Goal: Register for event/course

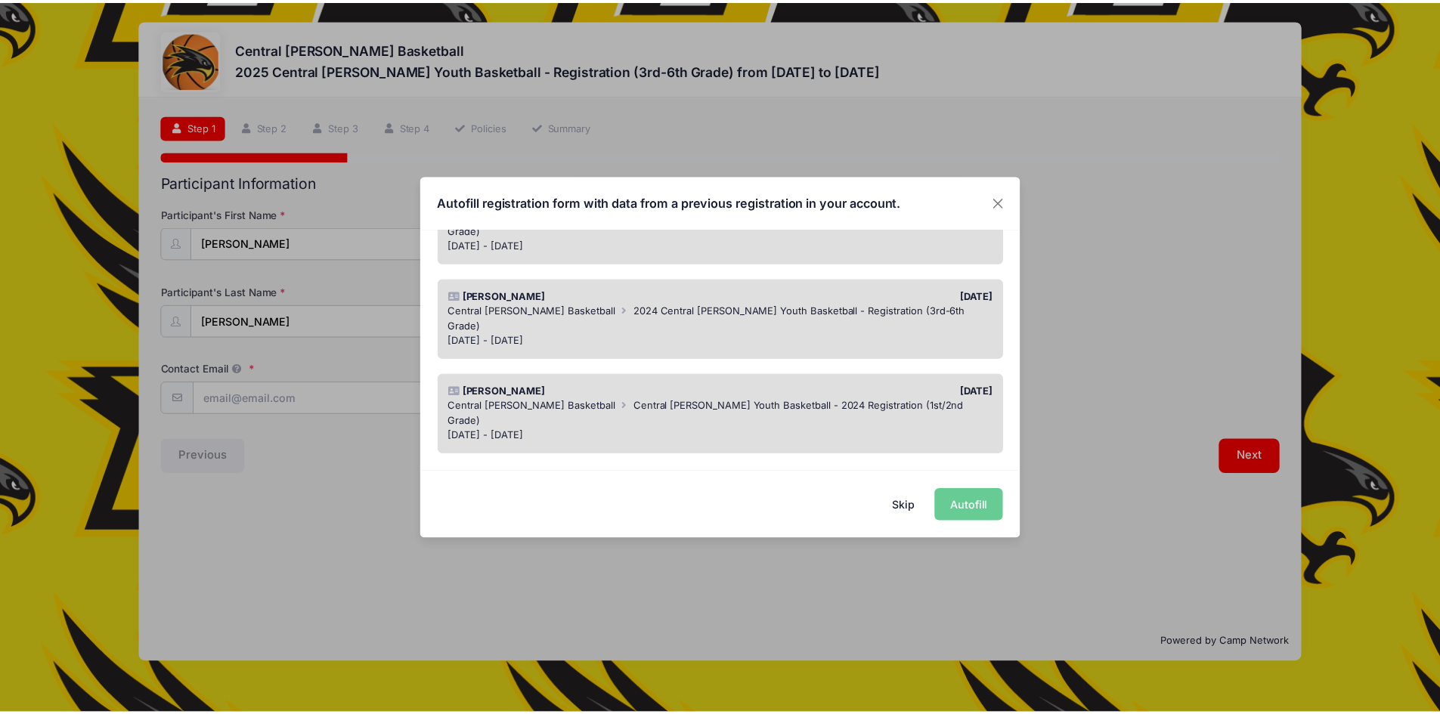
scroll to position [151, 0]
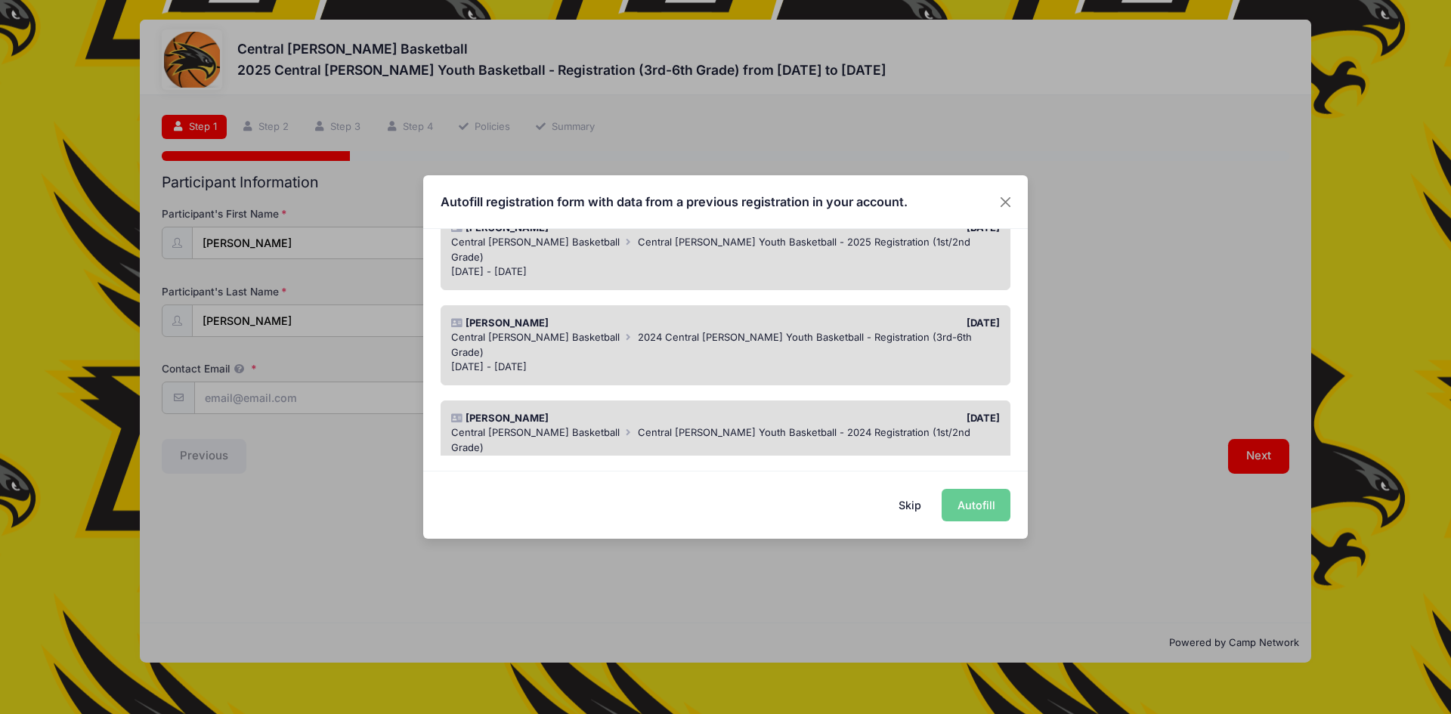
click at [681, 316] on div "[PERSON_NAME]" at bounding box center [585, 323] width 282 height 15
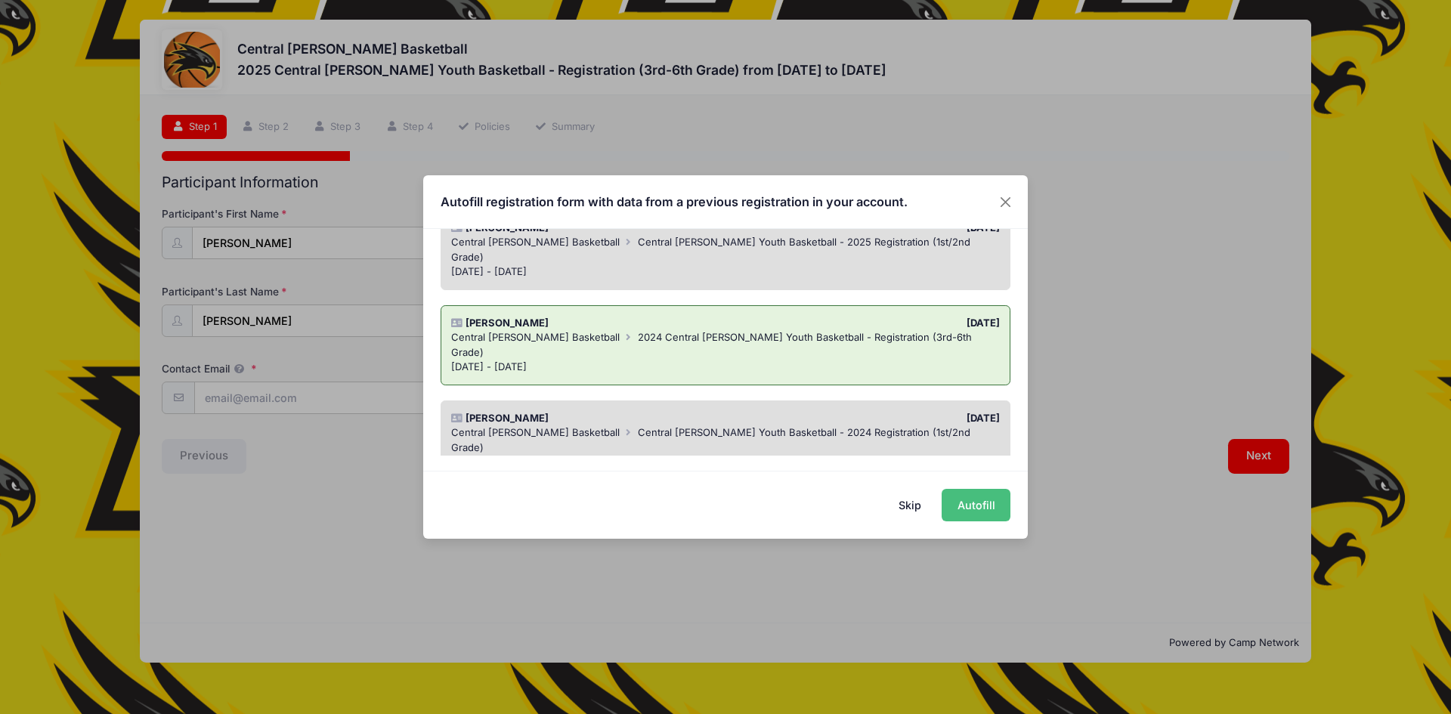
click at [992, 508] on button "Autofill" at bounding box center [976, 505] width 69 height 33
type input "[EMAIL_ADDRESS][PERSON_NAME][DOMAIN_NAME]"
select select "4th"
select select "Female"
type input "1753 Highway 218"
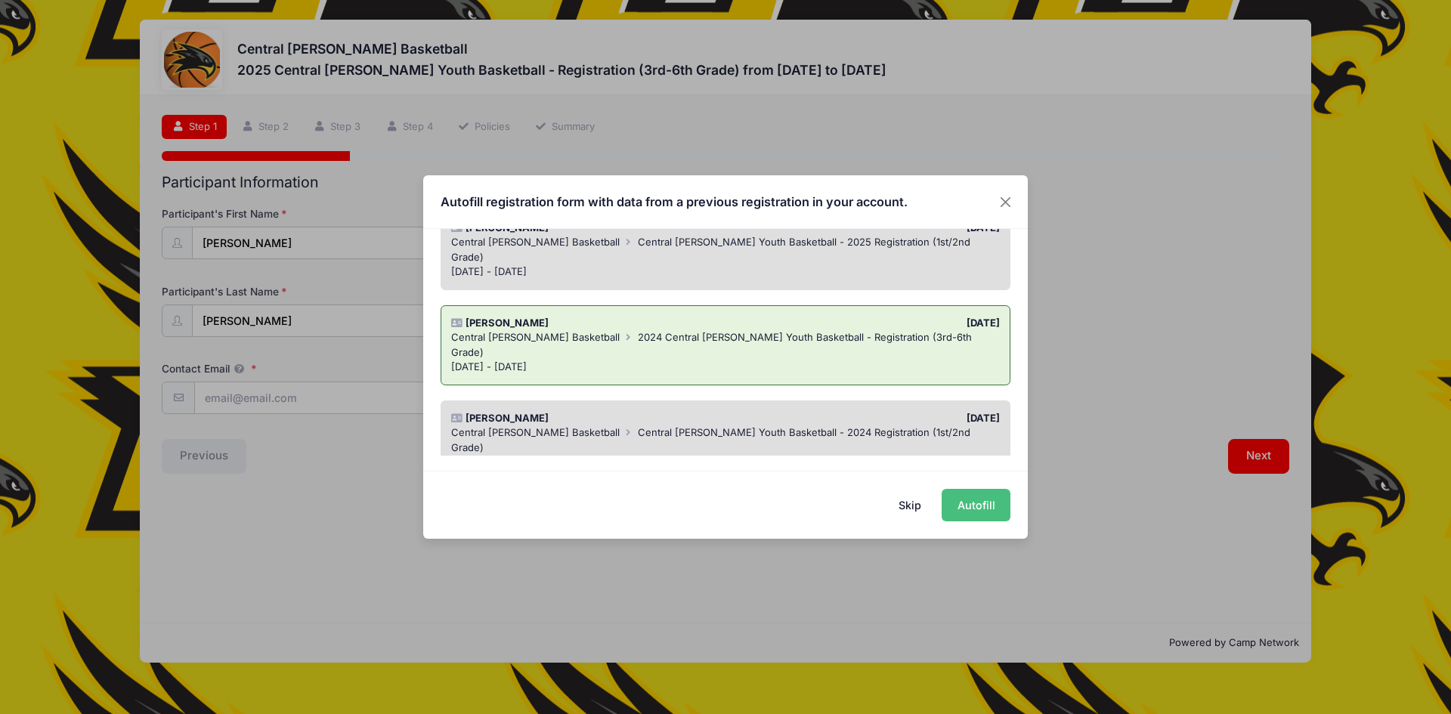
type input "Donnellson"
select select "IA"
type input "52625"
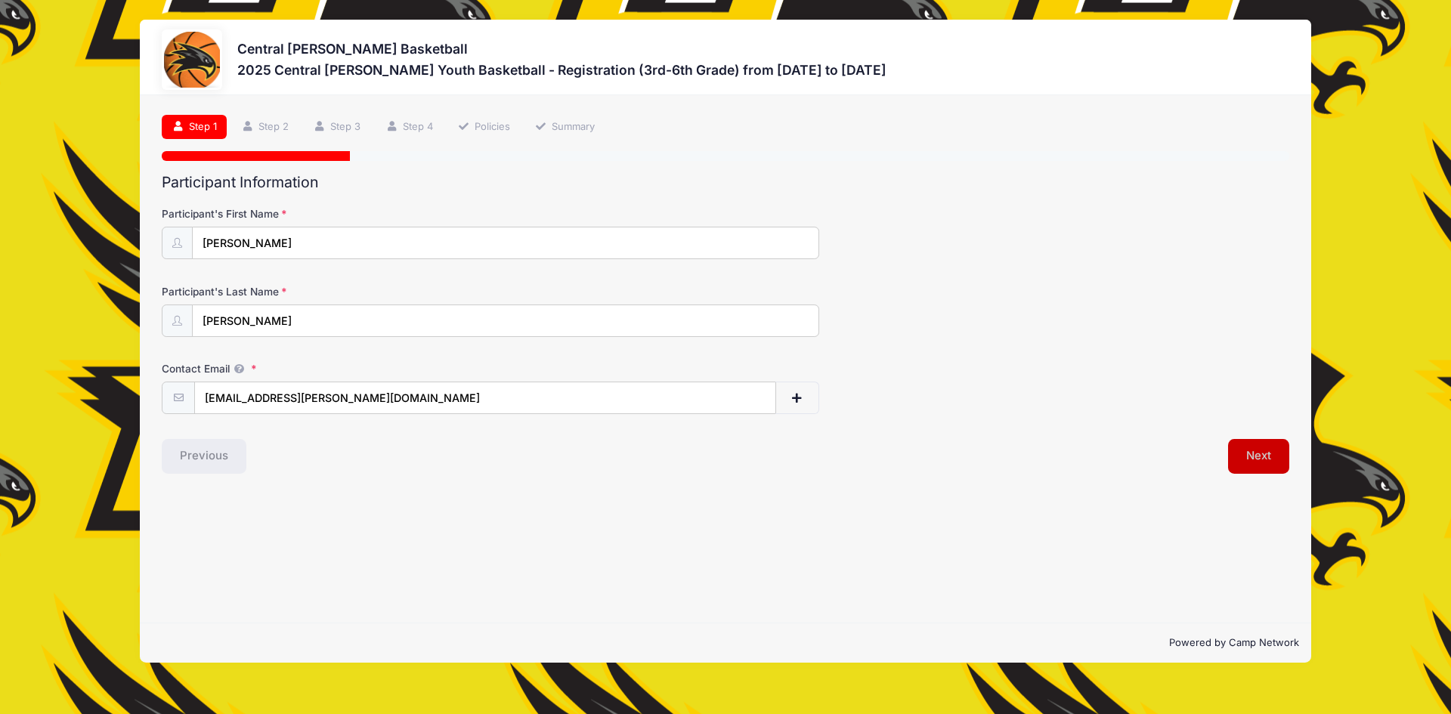
click at [1271, 452] on button "Next" at bounding box center [1258, 456] width 61 height 35
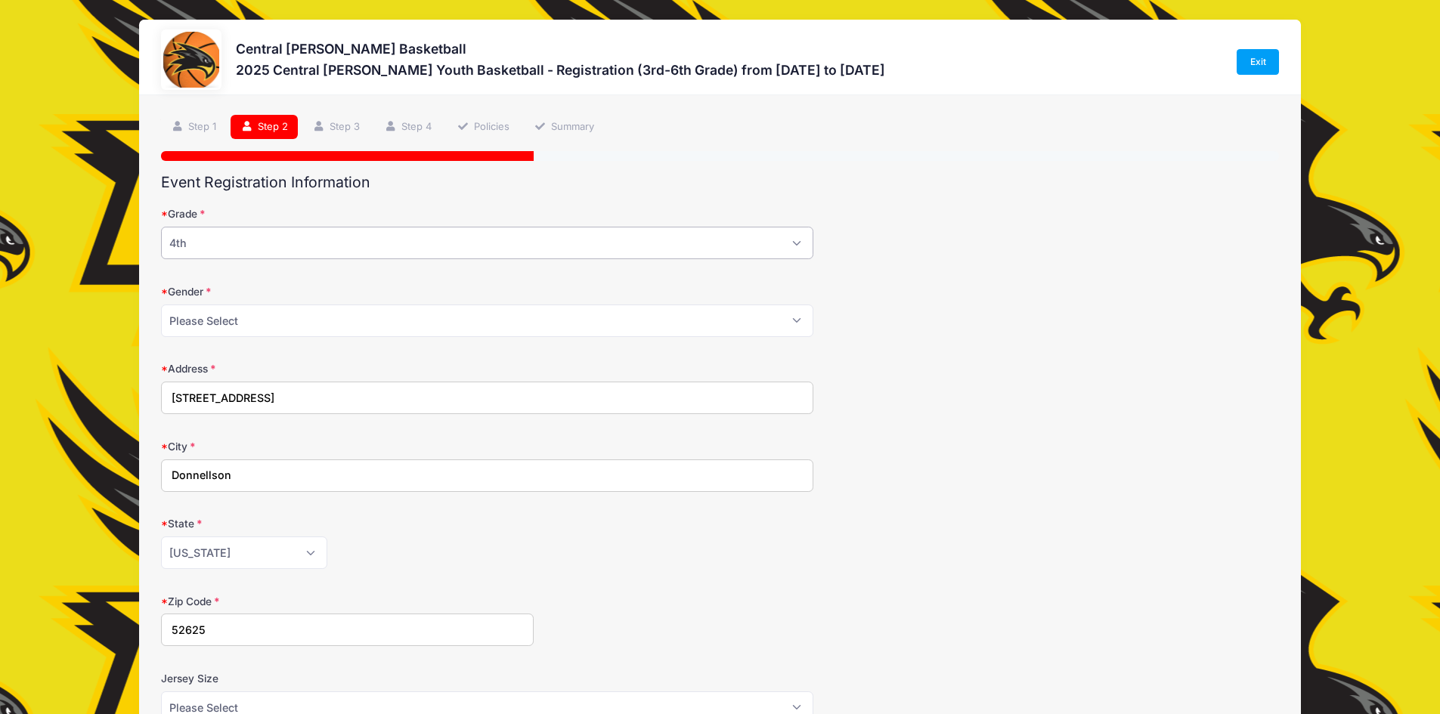
click at [357, 237] on select "Please Select 3rd 4th 5th 6th" at bounding box center [487, 243] width 652 height 33
select select "5th"
click at [161, 227] on select "Please Select 3rd 4th 5th 6th" at bounding box center [487, 243] width 652 height 33
drag, startPoint x: 223, startPoint y: 372, endPoint x: 224, endPoint y: 381, distance: 9.1
drag, startPoint x: 224, startPoint y: 381, endPoint x: 998, endPoint y: 271, distance: 782.5
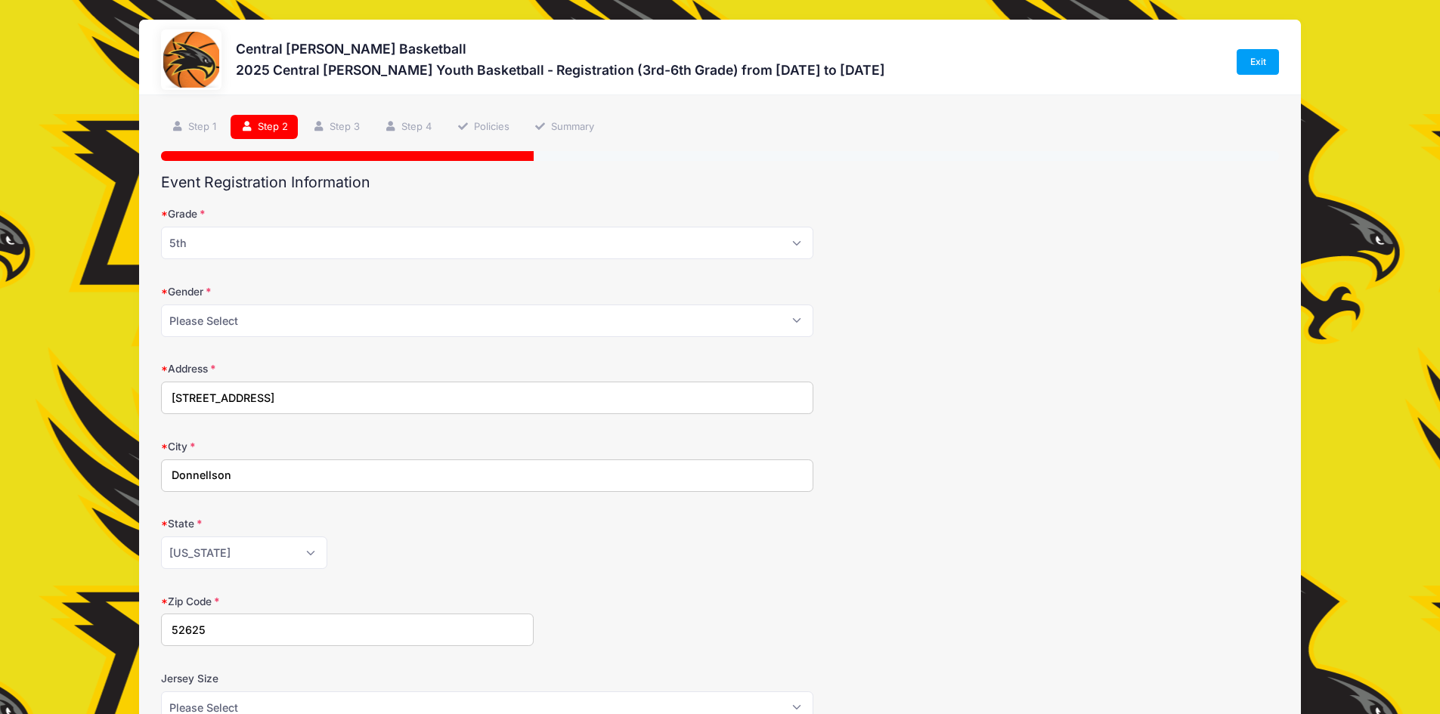
click at [998, 271] on form "Grade Please Select 3rd 4th 5th 6th Gender Please Select Male Female Address 17…" at bounding box center [720, 616] width 1118 height 820
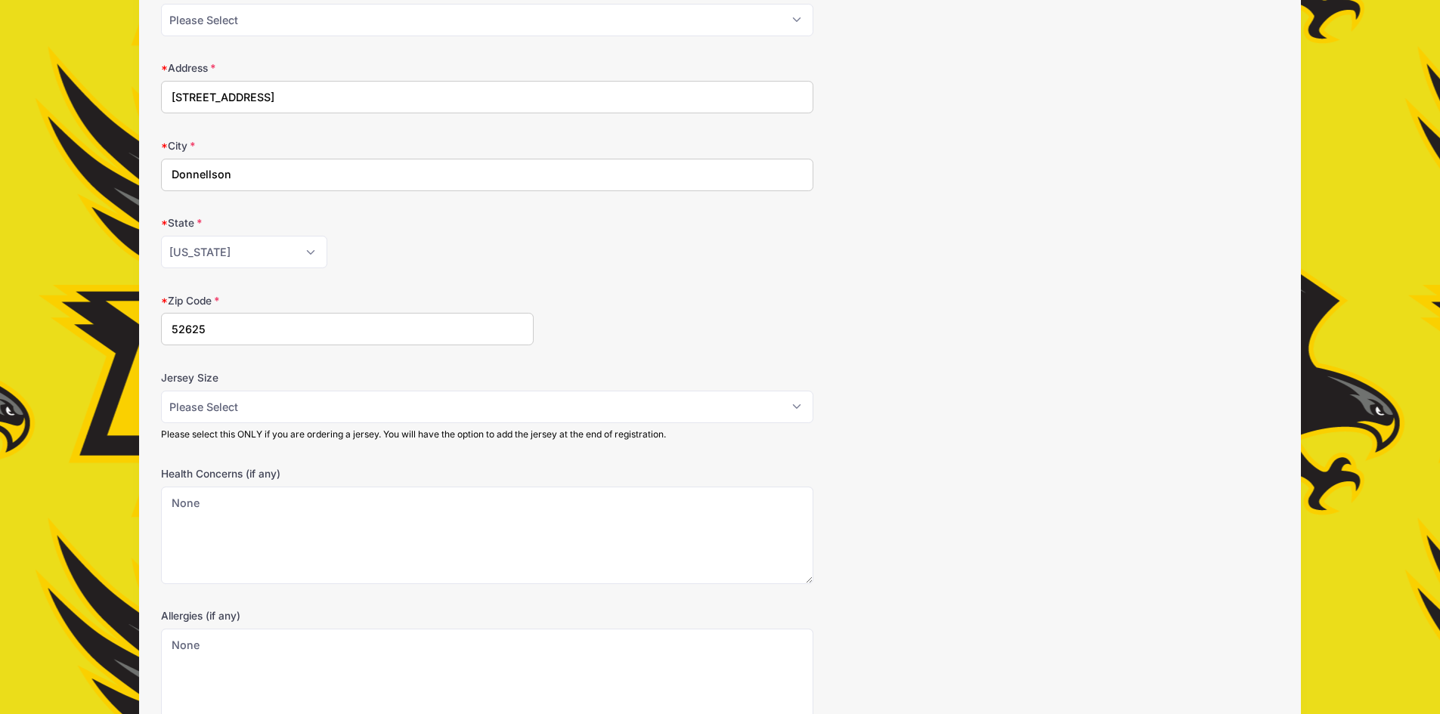
scroll to position [302, 0]
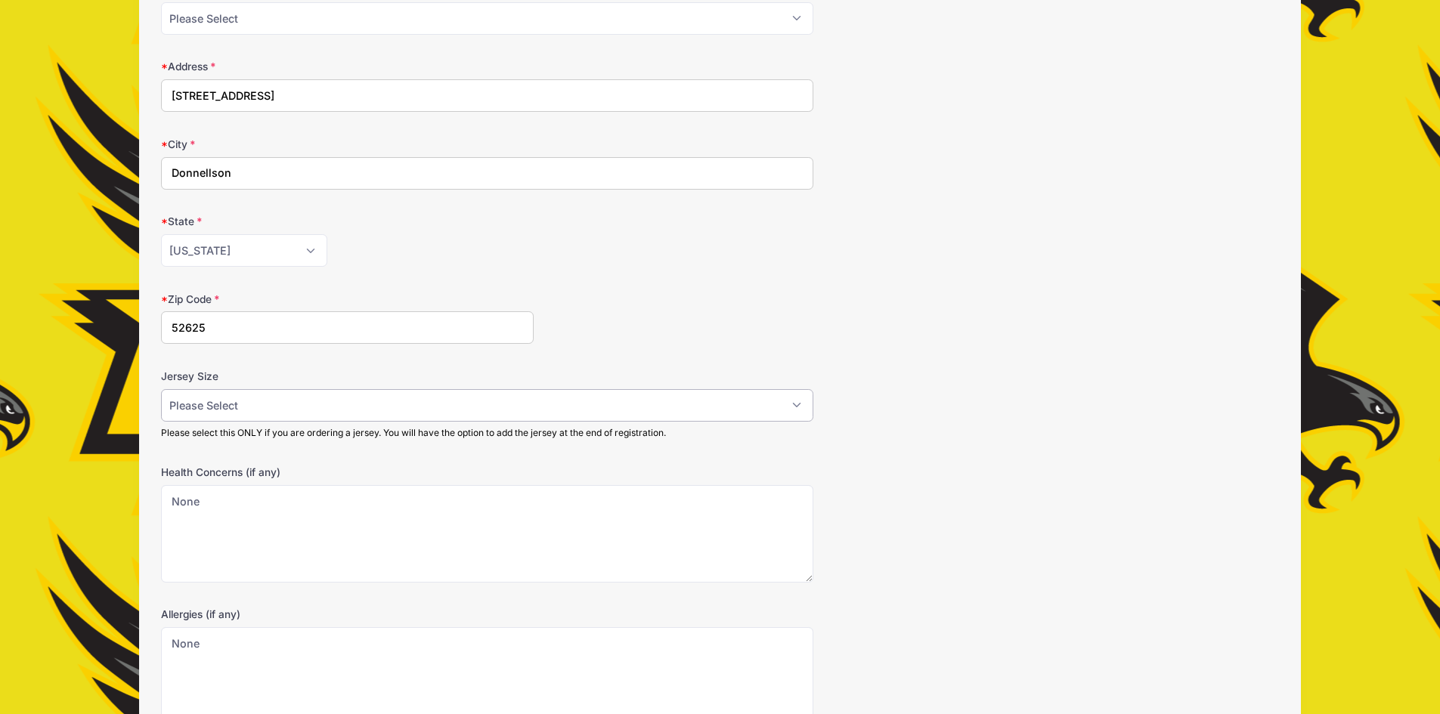
click at [212, 398] on select "Please Select YS YM YL AS AM AL AXL" at bounding box center [487, 405] width 652 height 33
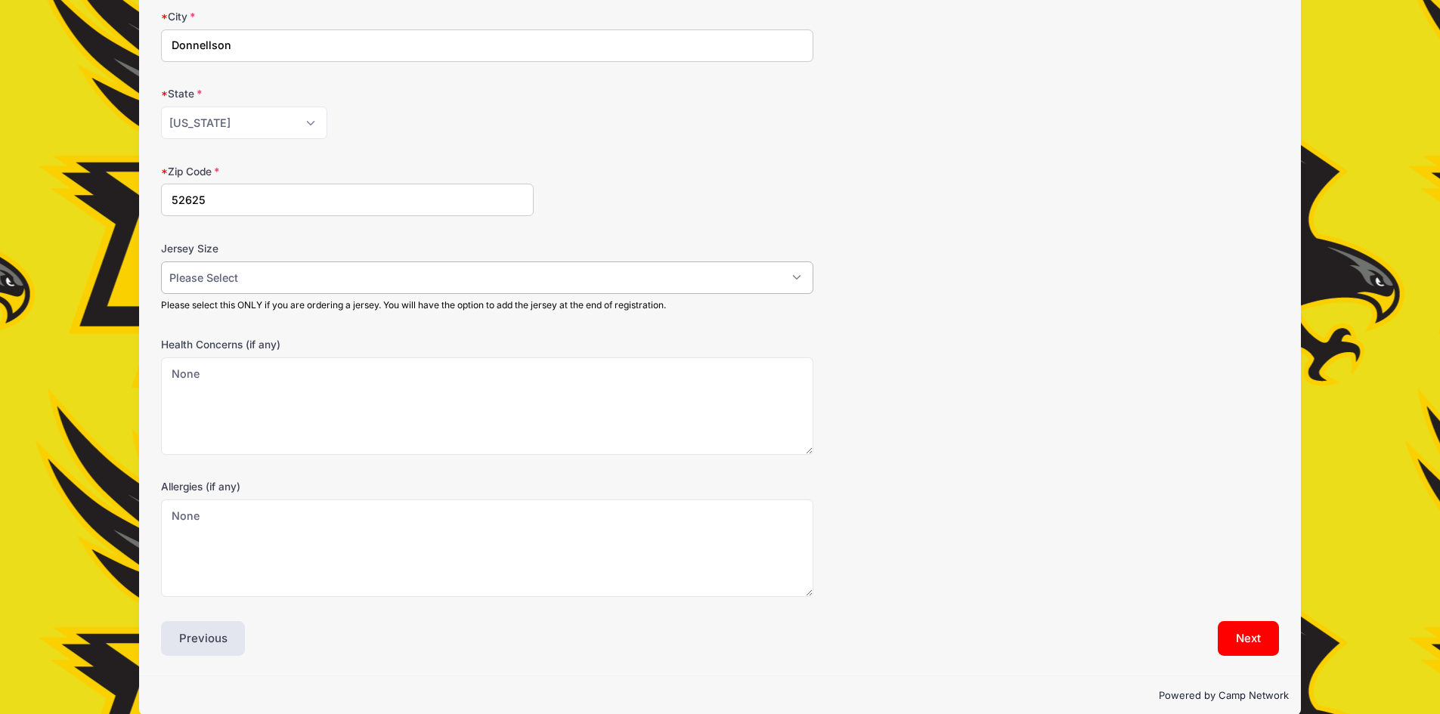
scroll to position [451, 0]
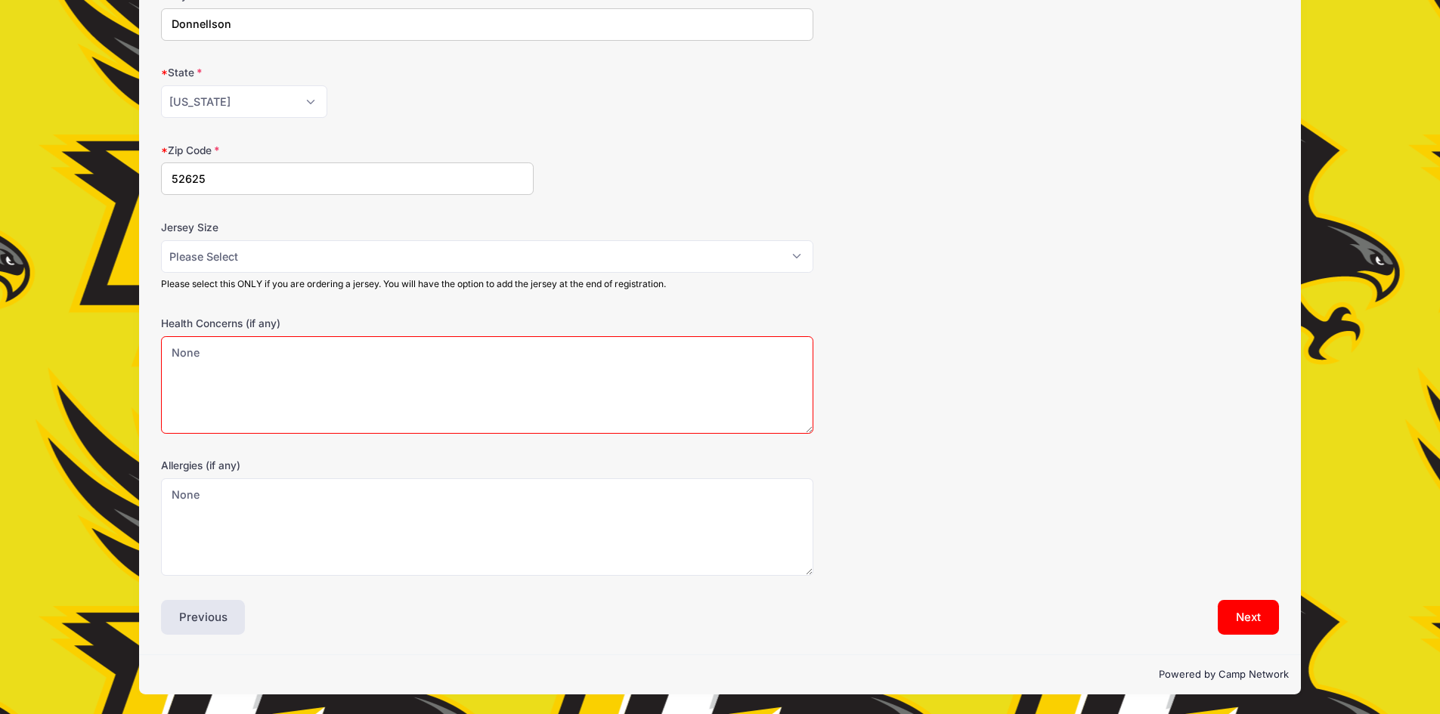
click at [304, 364] on textarea "None" at bounding box center [487, 385] width 652 height 98
click at [1223, 614] on button "Next" at bounding box center [1248, 617] width 61 height 35
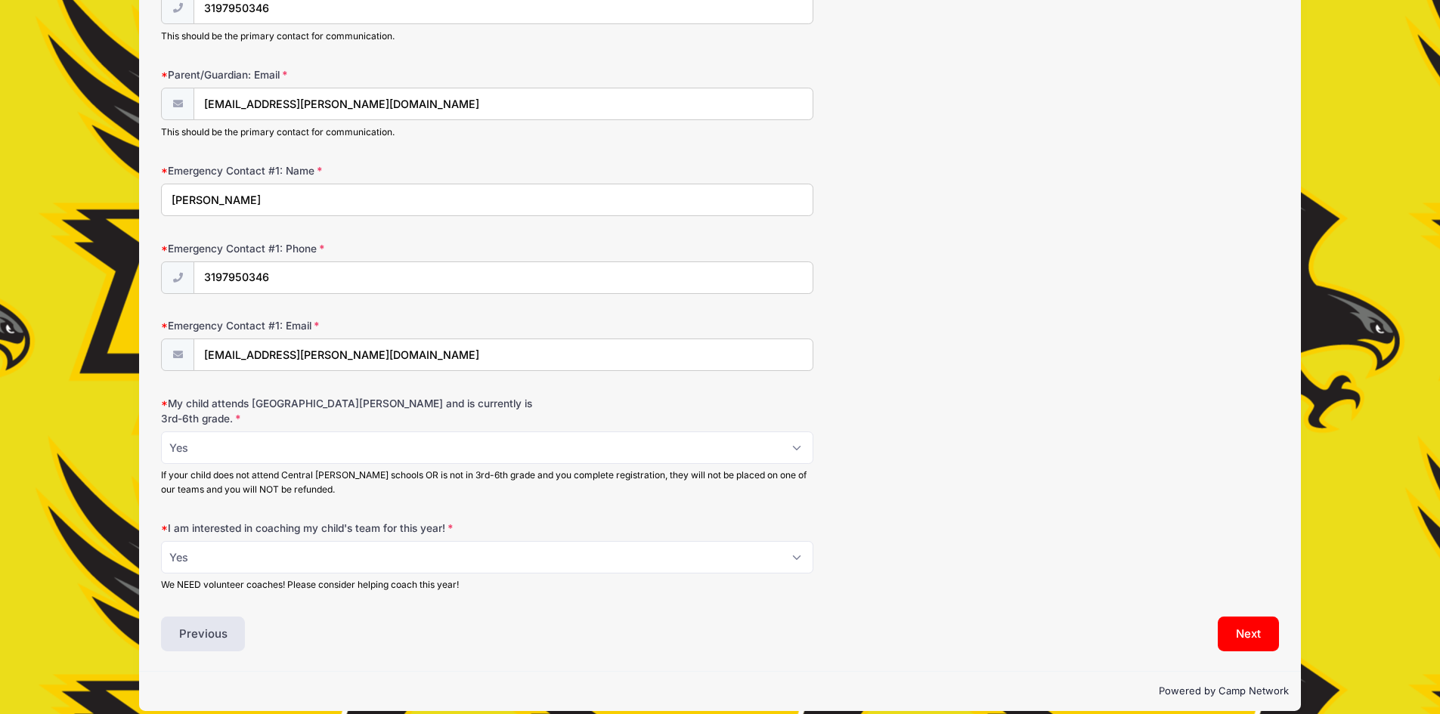
scroll to position [348, 0]
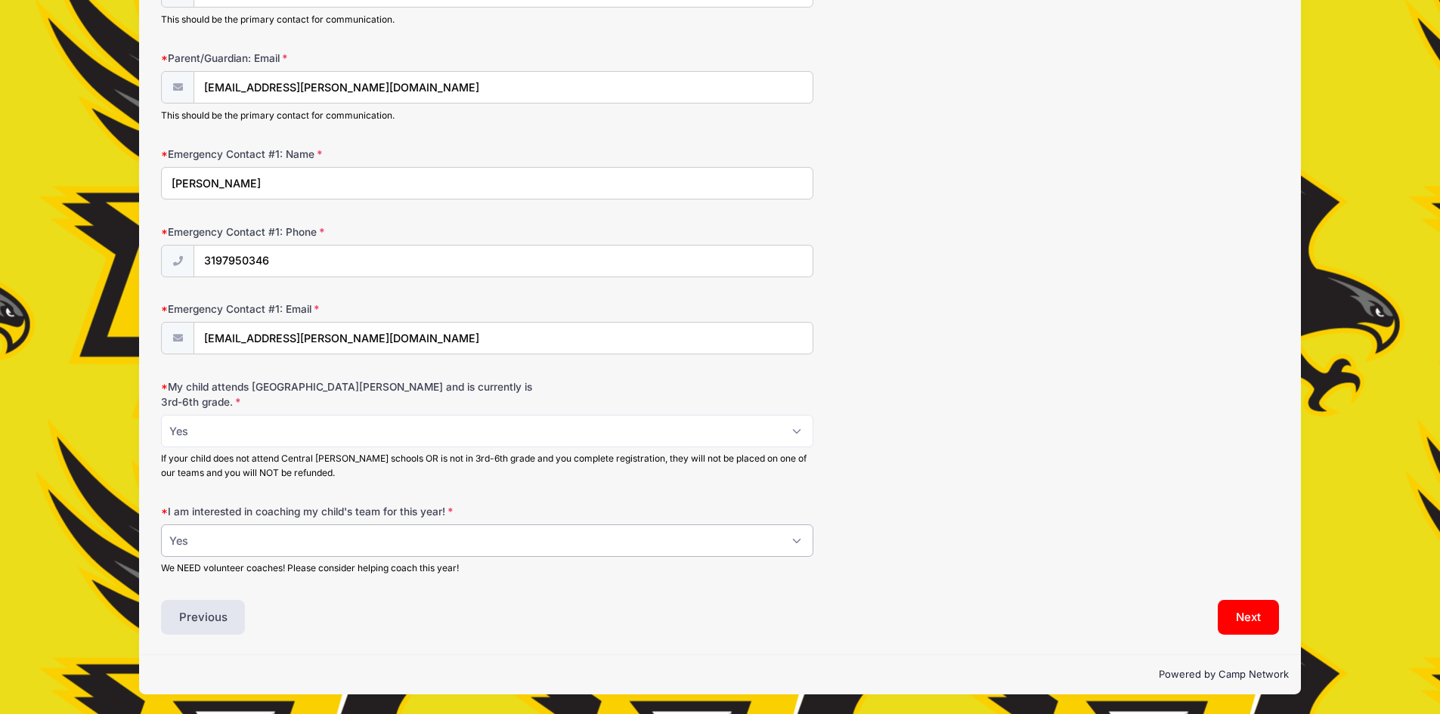
click at [299, 551] on select "Please Select Yes No" at bounding box center [487, 541] width 652 height 33
select select "No"
click at [161, 525] on select "Please Select Yes No" at bounding box center [487, 541] width 652 height 33
click at [1261, 605] on button "Next" at bounding box center [1248, 617] width 61 height 35
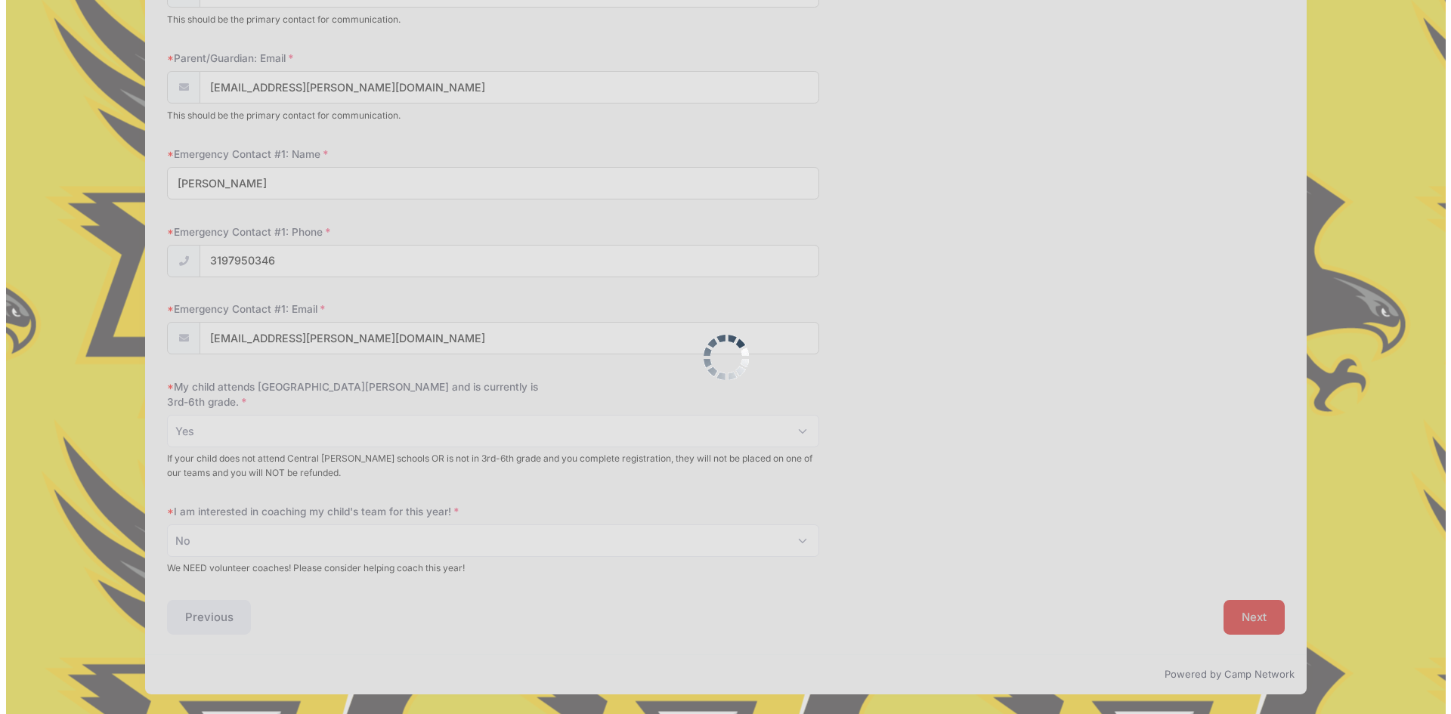
scroll to position [0, 0]
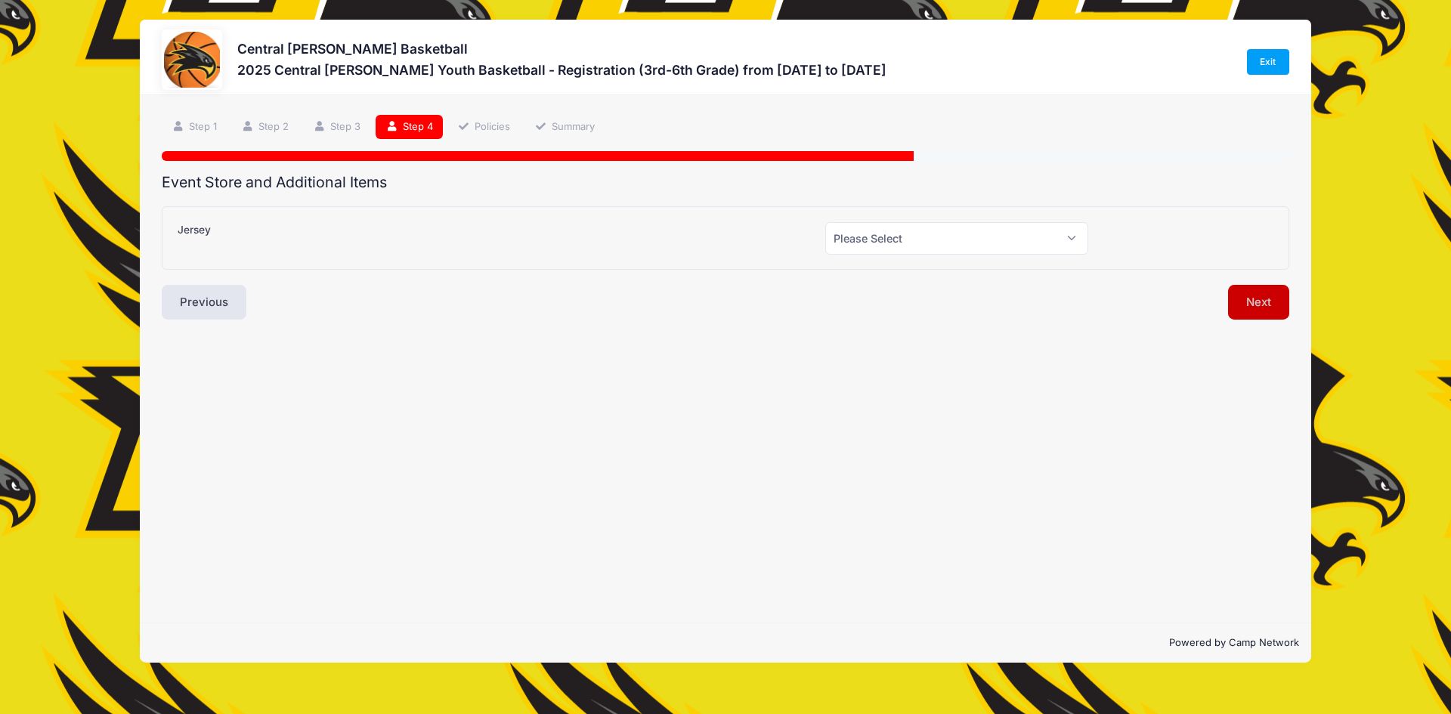
click at [1279, 293] on button "Next" at bounding box center [1258, 302] width 61 height 35
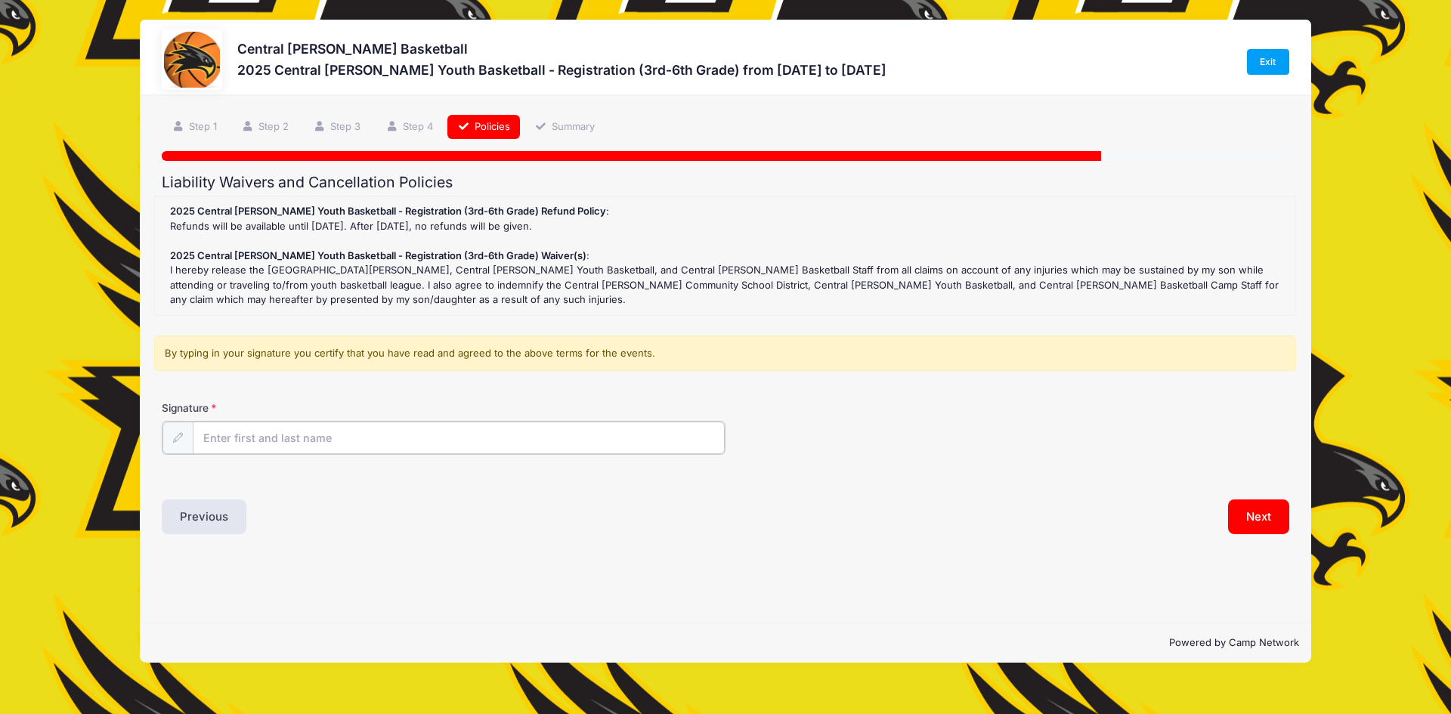
click at [341, 432] on input "Signature" at bounding box center [459, 438] width 532 height 33
type input "Megan E Clatt"
click at [1259, 512] on button "Next" at bounding box center [1258, 515] width 61 height 35
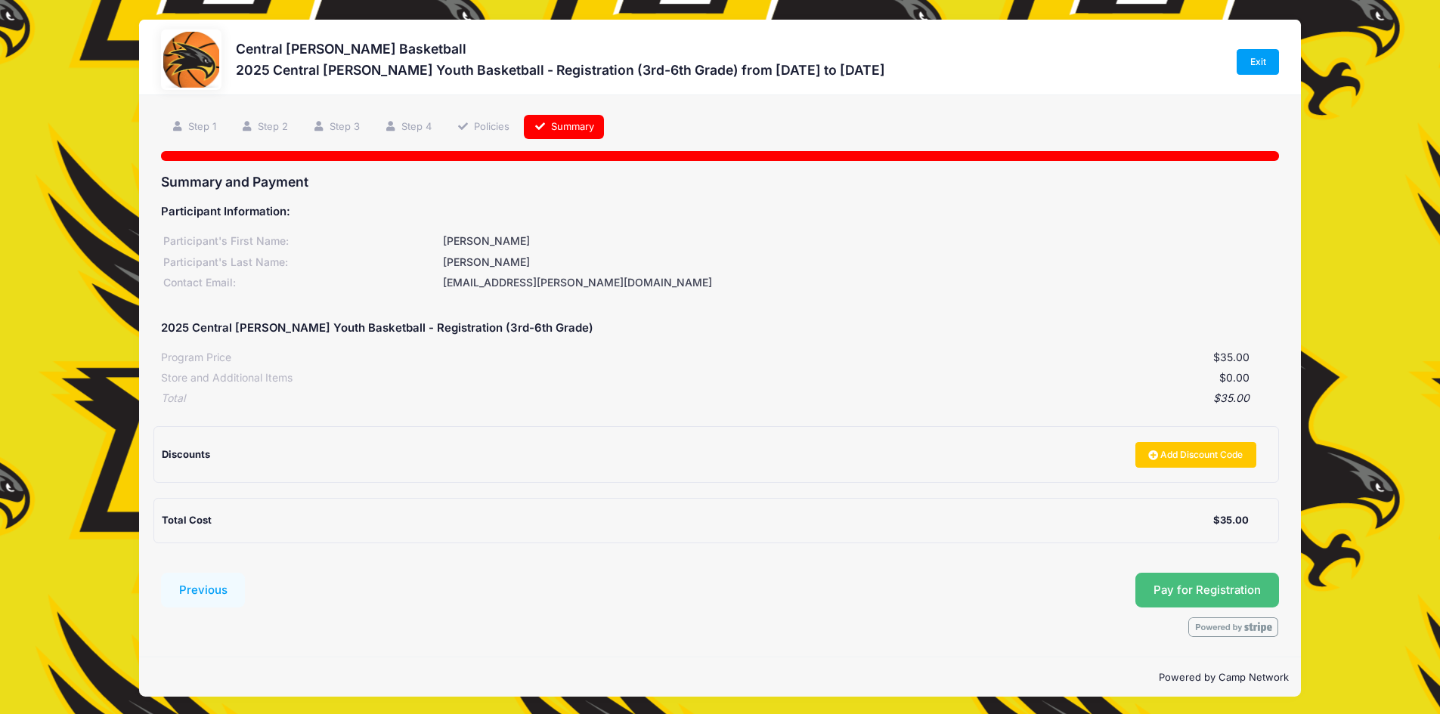
click at [1249, 582] on button "Pay for Registration" at bounding box center [1207, 590] width 144 height 35
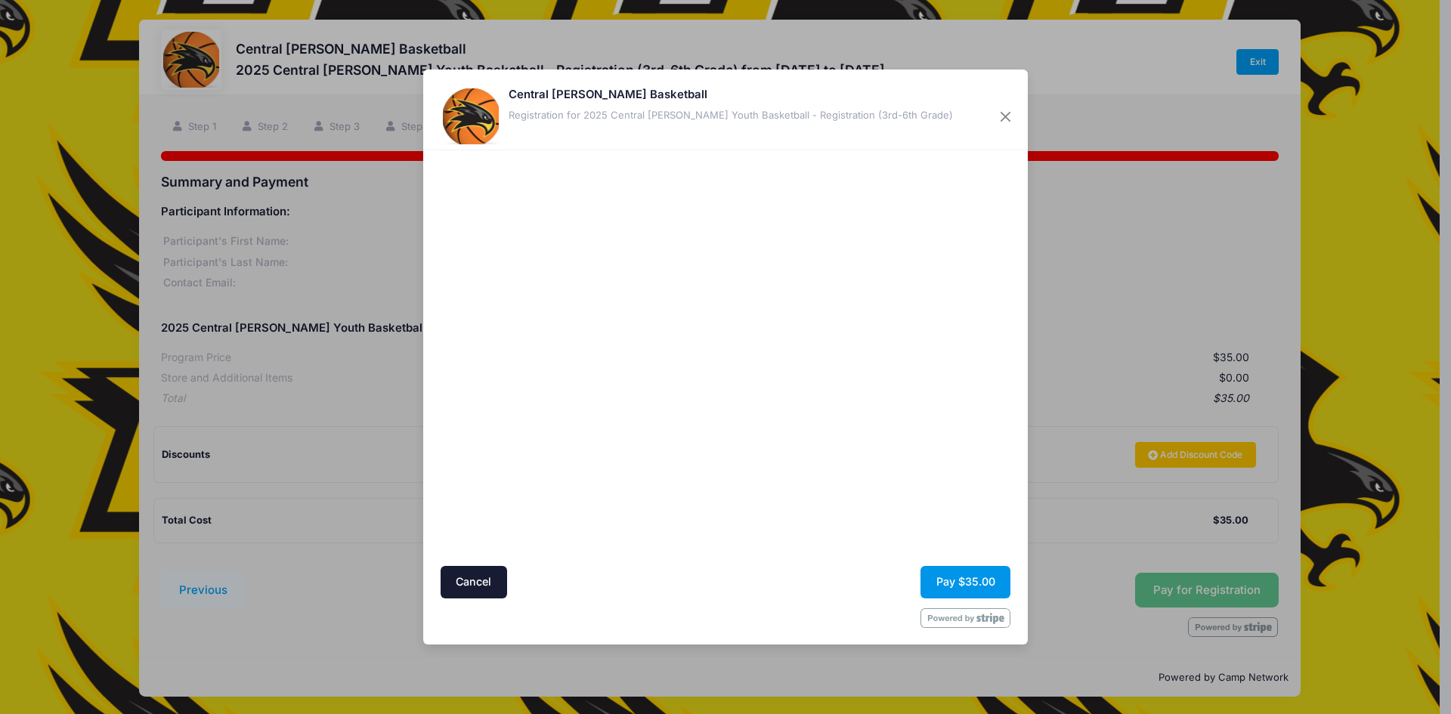
click at [966, 566] on button "Pay $35.00" at bounding box center [966, 582] width 90 height 33
